Goal: Transaction & Acquisition: Purchase product/service

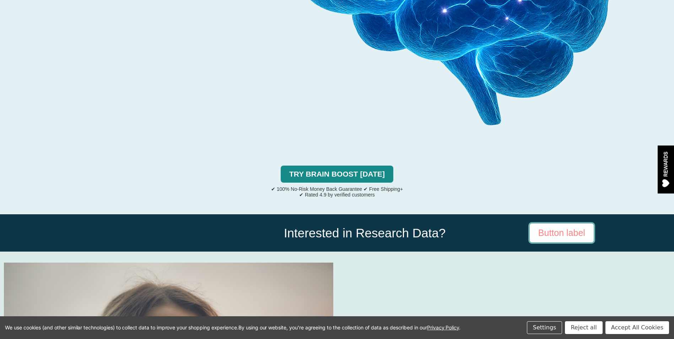
scroll to position [1812, 0]
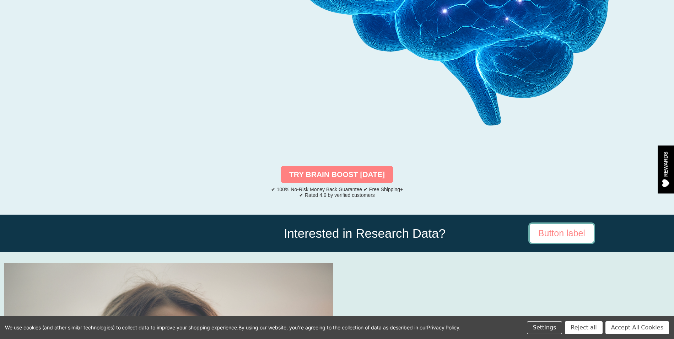
click at [332, 166] on link "TRY BRAIN BOOST TODAY" at bounding box center [337, 174] width 113 height 17
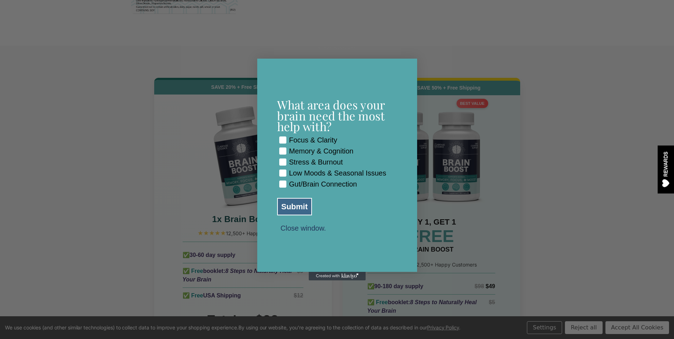
scroll to position [3266, 0]
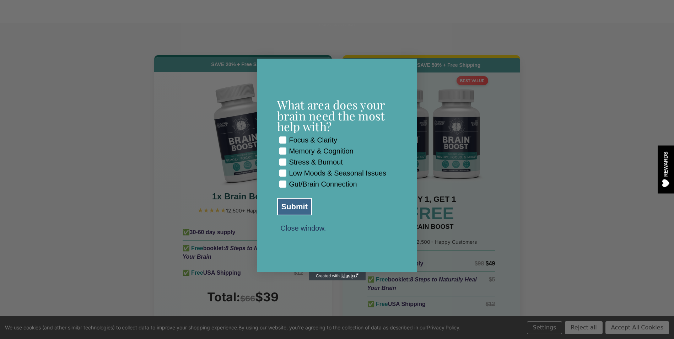
click at [281, 136] on rect "POPUP Form" at bounding box center [282, 139] width 7 height 7
click at [283, 147] on rect "POPUP Form" at bounding box center [282, 150] width 7 height 7
click at [281, 160] on rect "POPUP Form" at bounding box center [282, 162] width 7 height 7
click at [281, 174] on rect "POPUP Form" at bounding box center [282, 173] width 7 height 7
click at [281, 187] on rect "POPUP Form" at bounding box center [282, 184] width 7 height 7
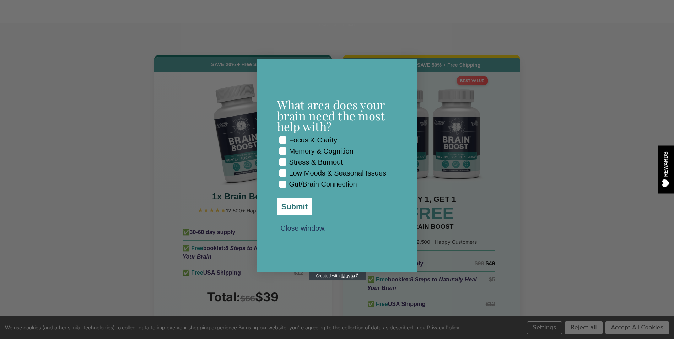
click at [291, 210] on button "Submit" at bounding box center [294, 206] width 35 height 17
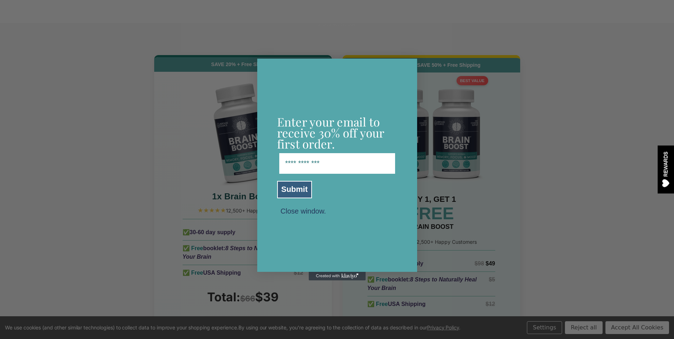
click at [337, 163] on input "Email Address" at bounding box center [337, 163] width 116 height 21
type input "**********"
click at [285, 188] on button "Submit" at bounding box center [294, 189] width 35 height 17
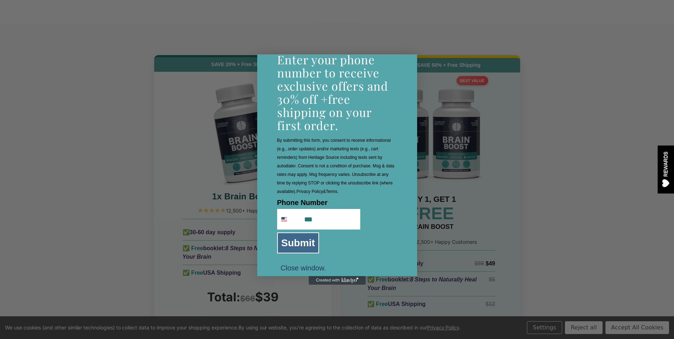
type input "**********"
click at [296, 241] on button "Submit" at bounding box center [298, 242] width 42 height 21
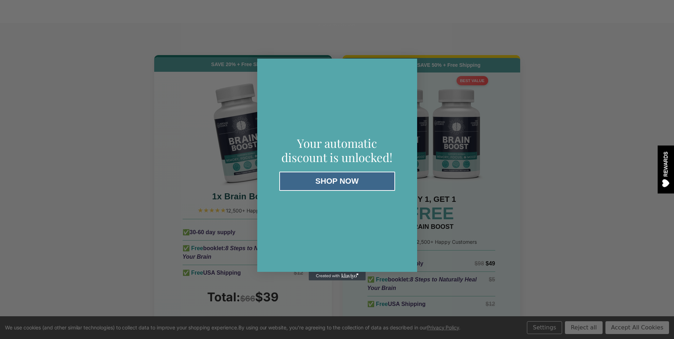
click at [311, 180] on button "SHOP NOW" at bounding box center [337, 181] width 116 height 19
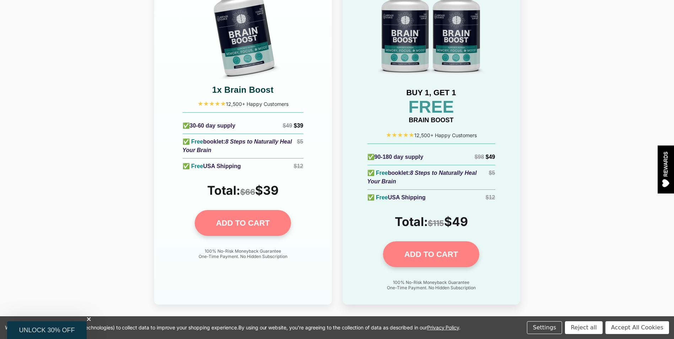
scroll to position [3408, 0]
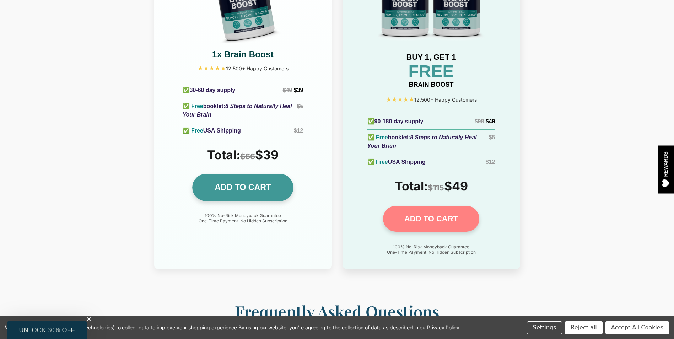
click at [242, 174] on link "ADD TO CART" at bounding box center [242, 187] width 101 height 27
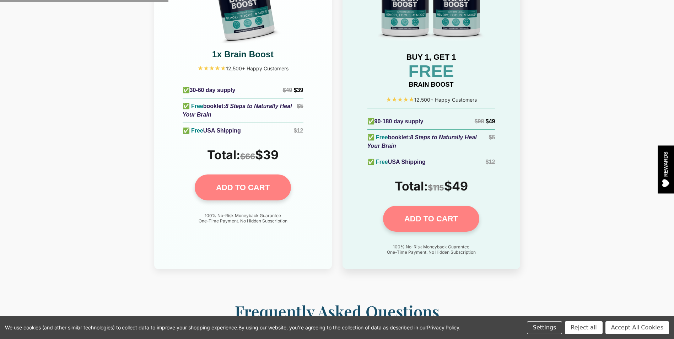
scroll to position [3408, 0]
